Goal: Task Accomplishment & Management: Manage account settings

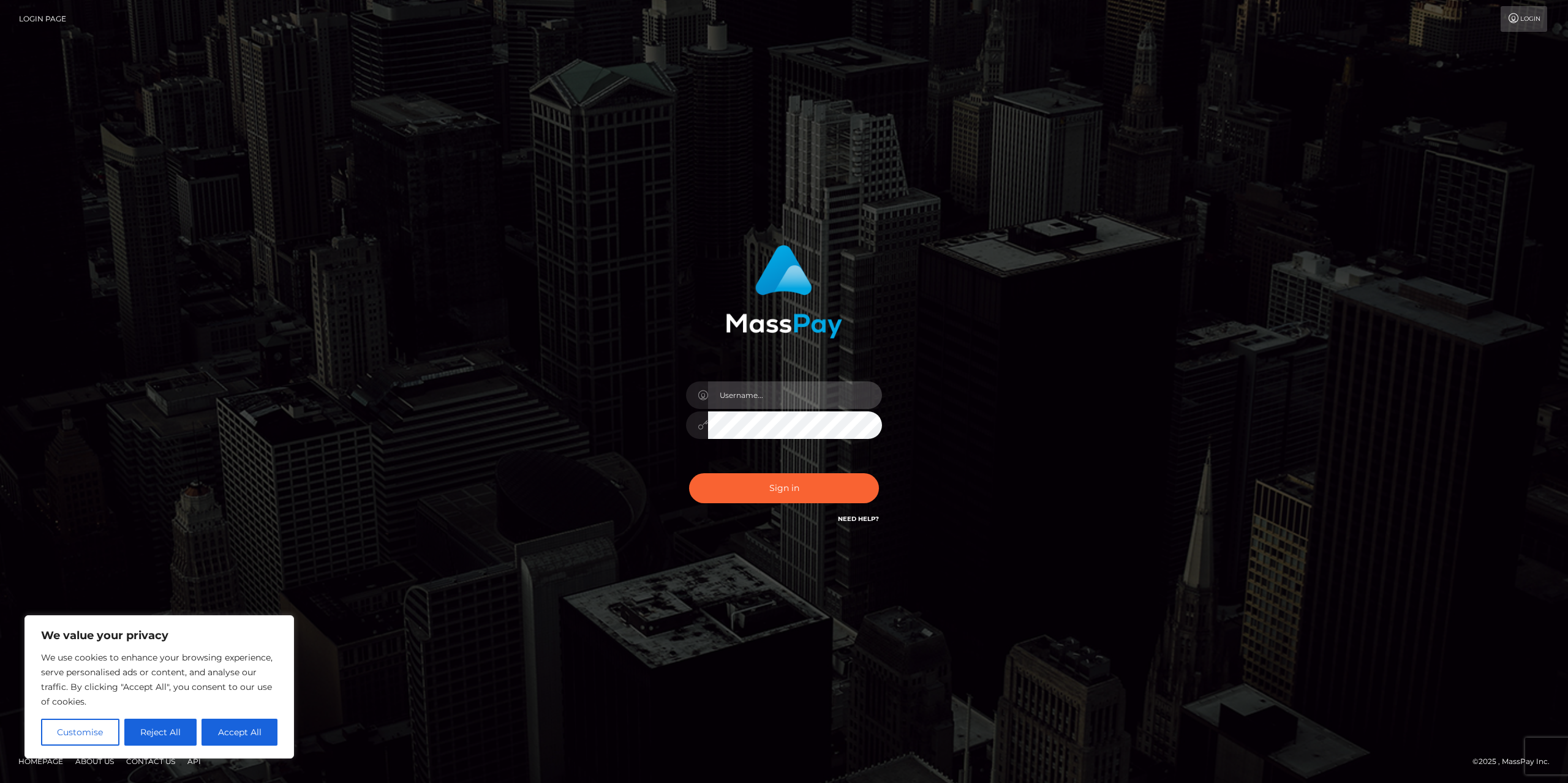
click at [760, 389] on input "text" at bounding box center [794, 395] width 174 height 28
type input "thecellqueen.celena@gmail.com"
click at [815, 488] on button "Sign in" at bounding box center [784, 488] width 190 height 30
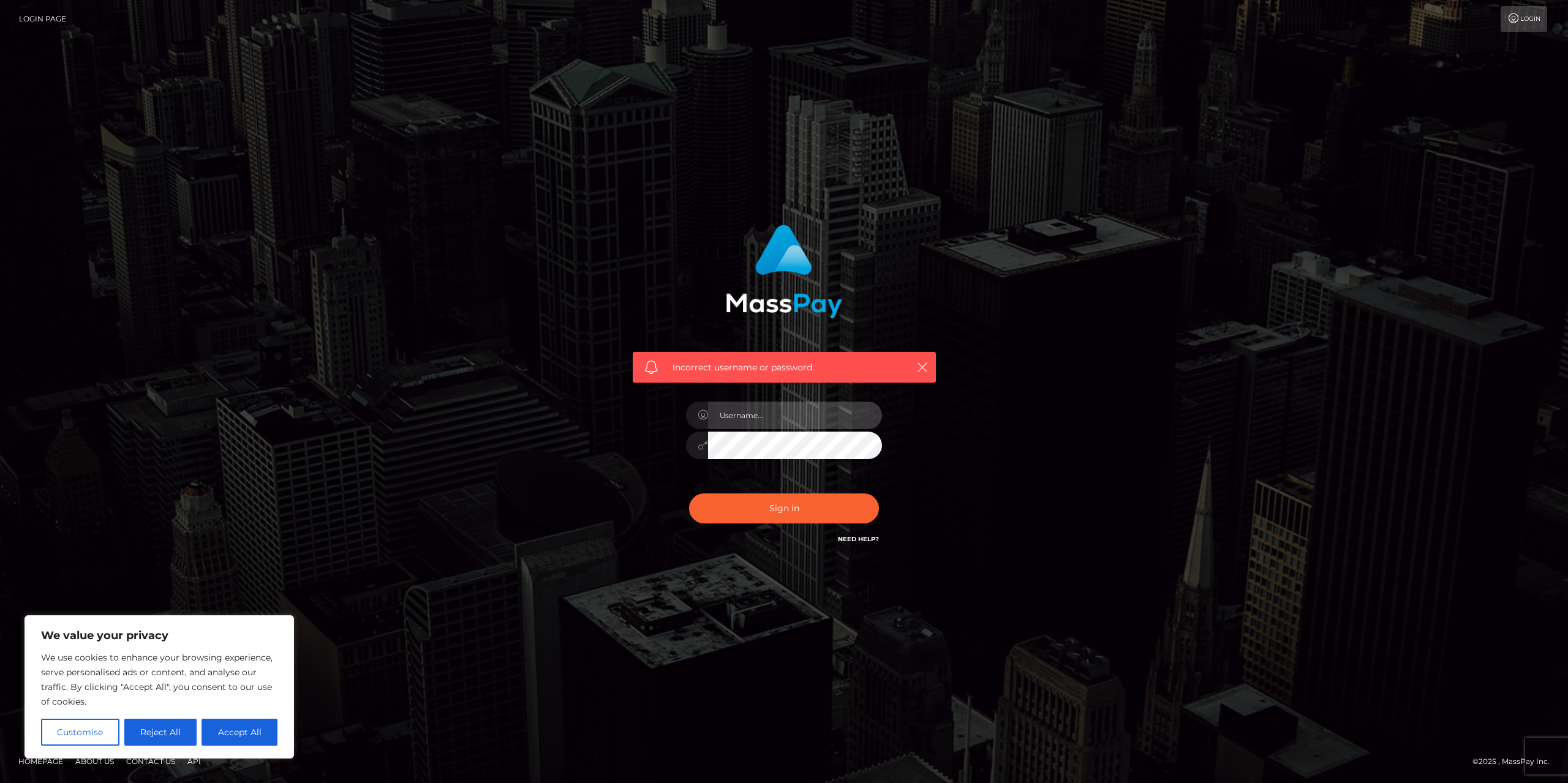
click at [730, 414] on input "text" at bounding box center [794, 415] width 174 height 28
paste input "[URL][DOMAIN_NAME]"
type input "[URL][DOMAIN_NAME]"
